Goal: Find specific page/section: Find specific page/section

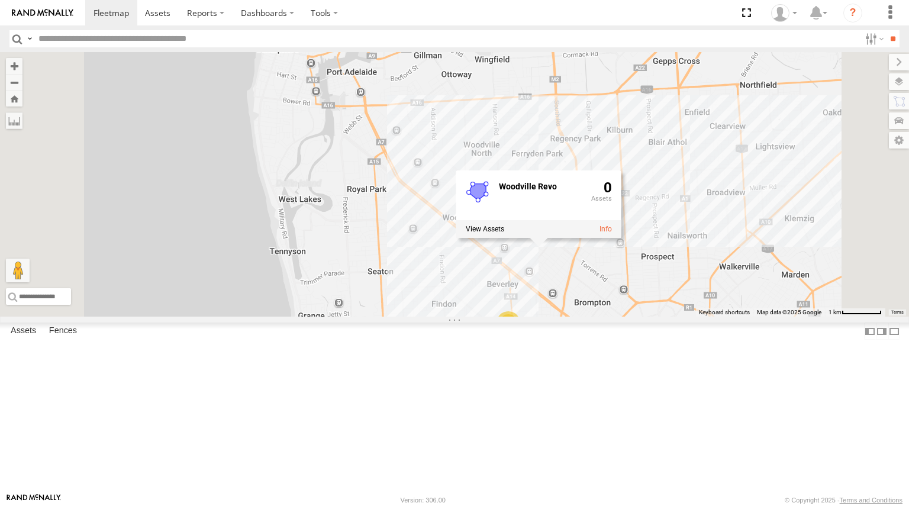
click at [580, 317] on div "[PERSON_NAME] 1IEH 129 2 [PERSON_NAME] Van S434-DDD Woodville Revo 0" at bounding box center [454, 184] width 909 height 265
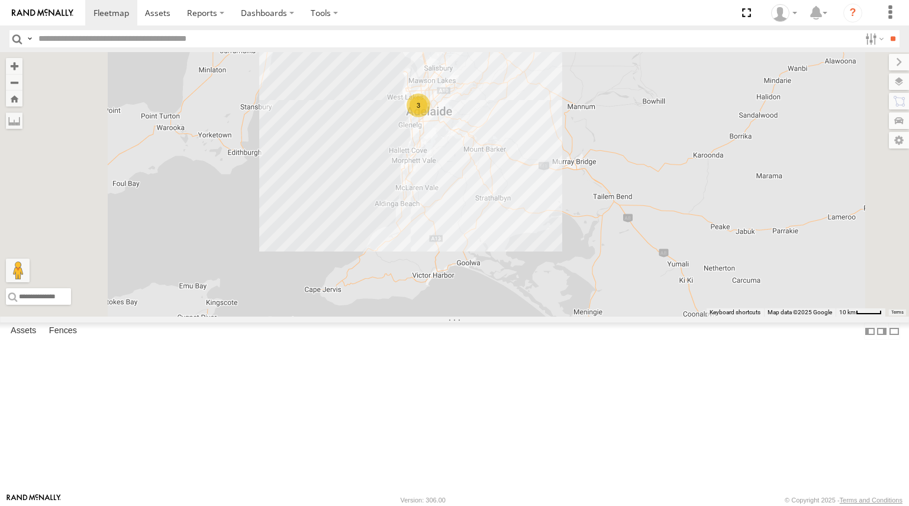
click at [430, 117] on div "3" at bounding box center [419, 106] width 24 height 24
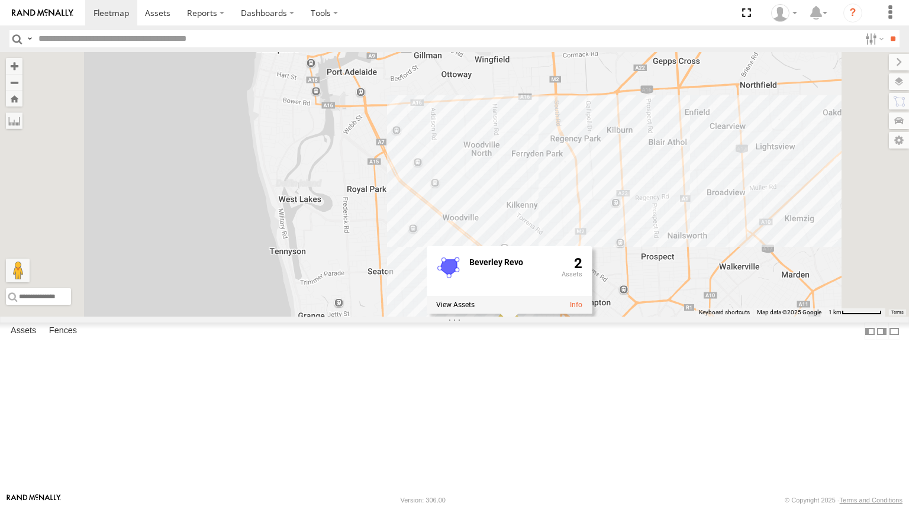
click at [592, 314] on div "Beverley Revo 2" at bounding box center [509, 279] width 165 height 67
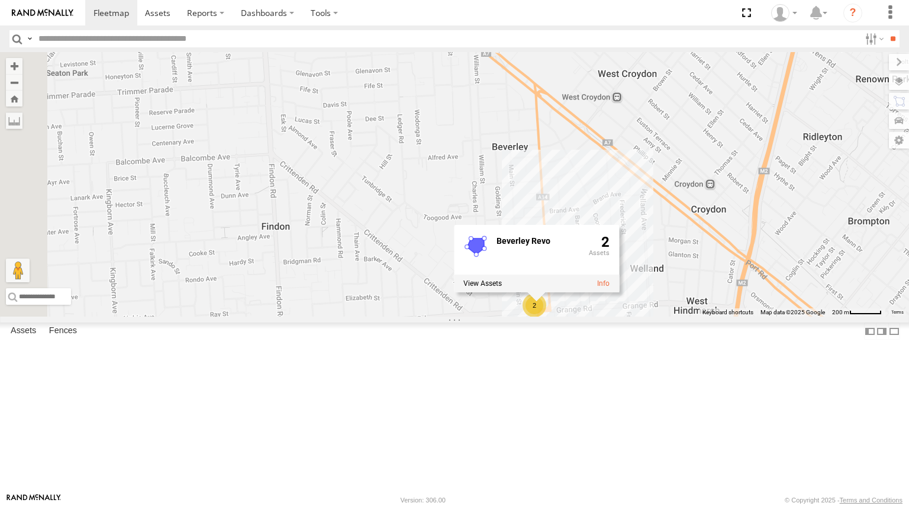
scroll to position [44, 0]
click at [0, 0] on link at bounding box center [0, 0] width 0 height 0
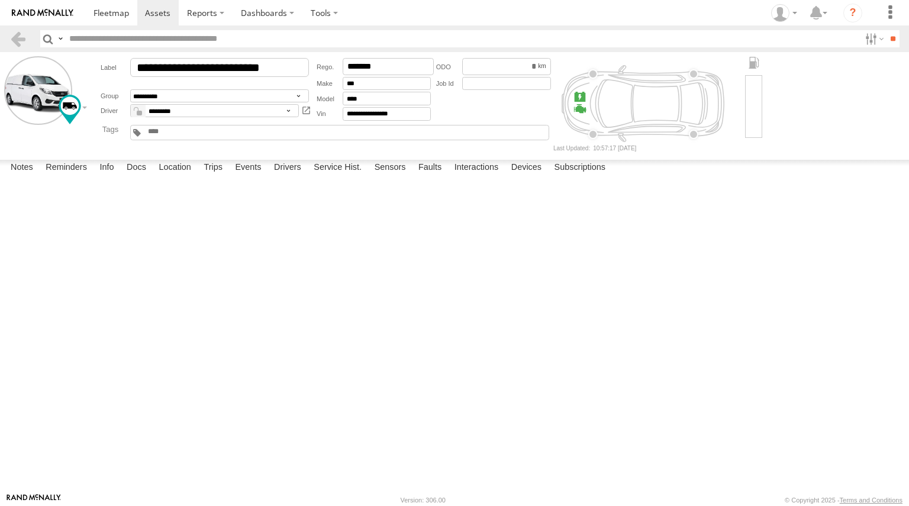
click at [37, 14] on img at bounding box center [43, 13] width 62 height 8
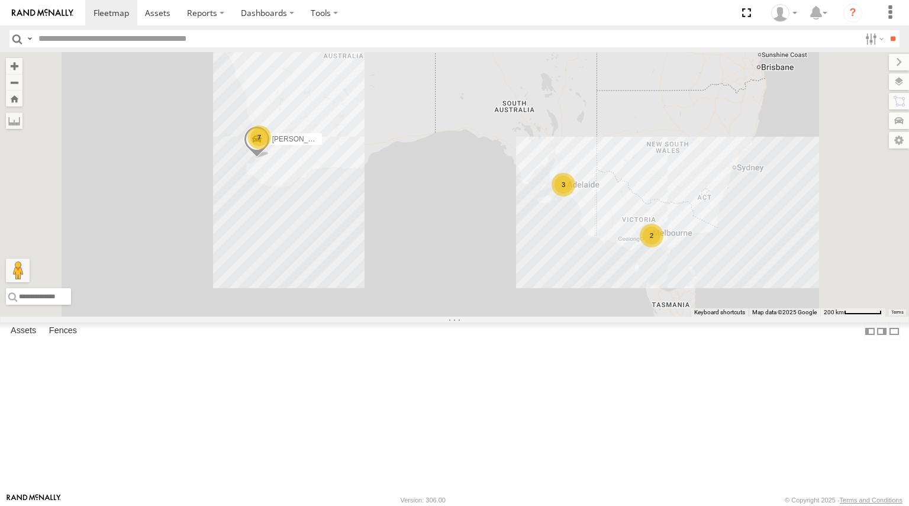
click at [575, 197] on div "3" at bounding box center [564, 185] width 24 height 24
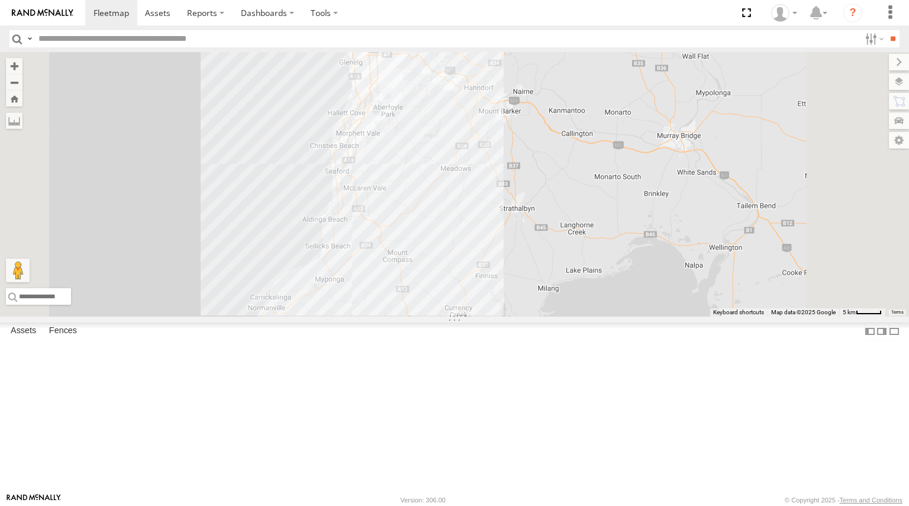
drag, startPoint x: 550, startPoint y: 336, endPoint x: 484, endPoint y: 181, distance: 168.5
click at [484, 181] on div "Monique Vendi 1IEH 129 Michael Vending Van S434-DDD 2" at bounding box center [454, 184] width 909 height 265
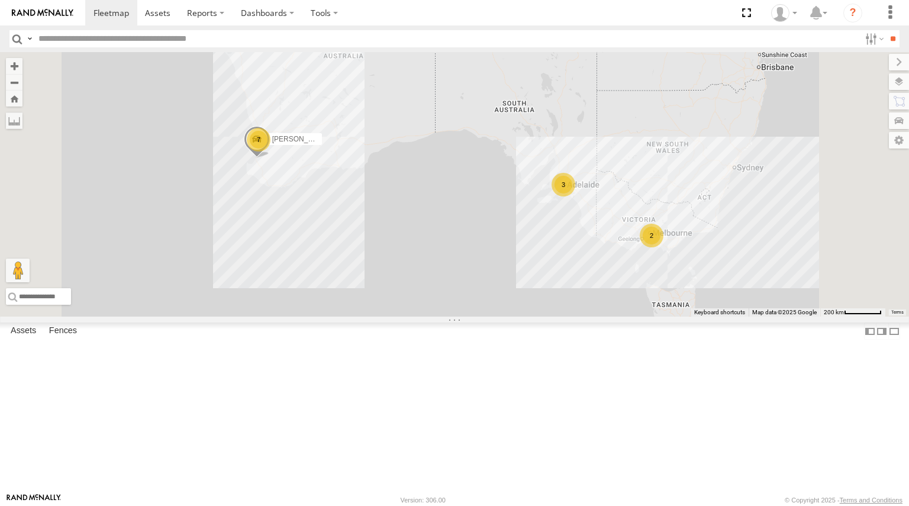
scroll to position [322, 0]
